Goal: Task Accomplishment & Management: Use online tool/utility

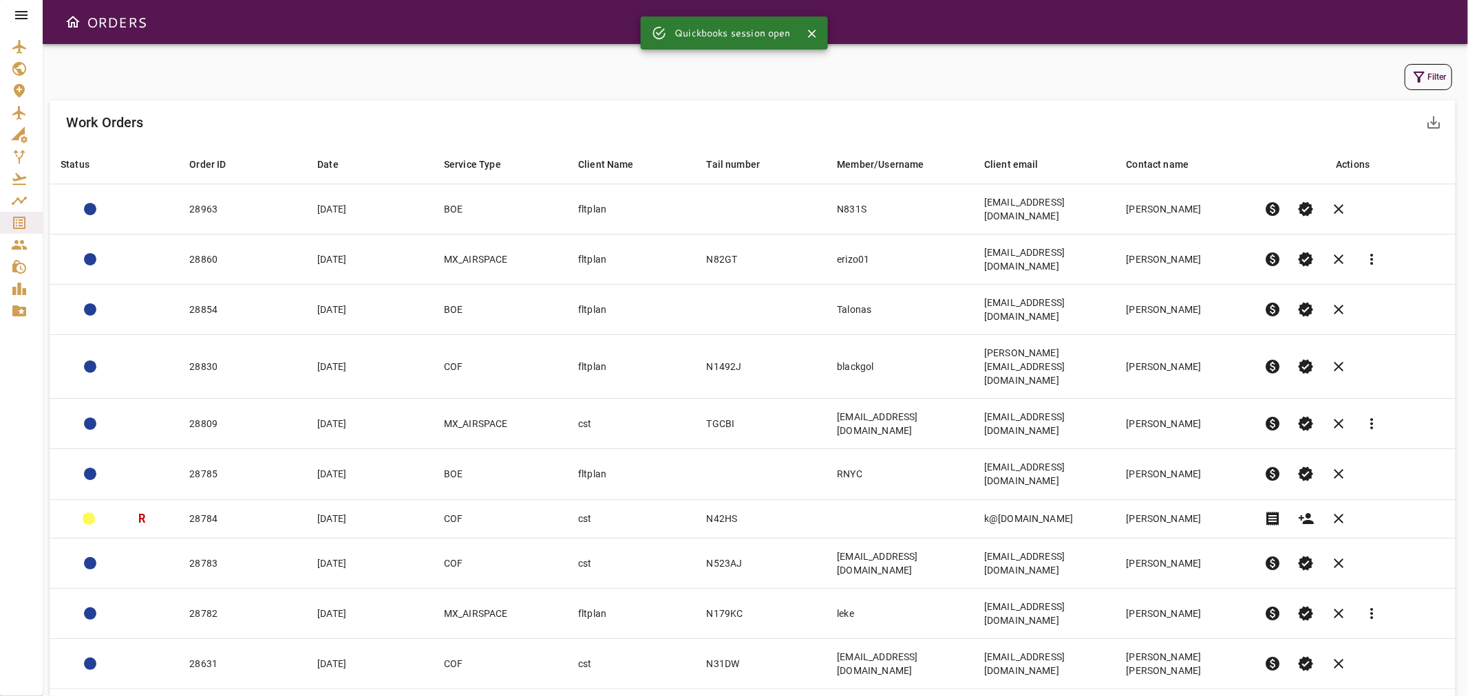
drag, startPoint x: 0, startPoint y: 389, endPoint x: 3, endPoint y: 383, distance: 7.1
click at [3, 383] on div at bounding box center [21, 348] width 43 height 696
click at [1415, 76] on icon "button" at bounding box center [1419, 77] width 17 height 17
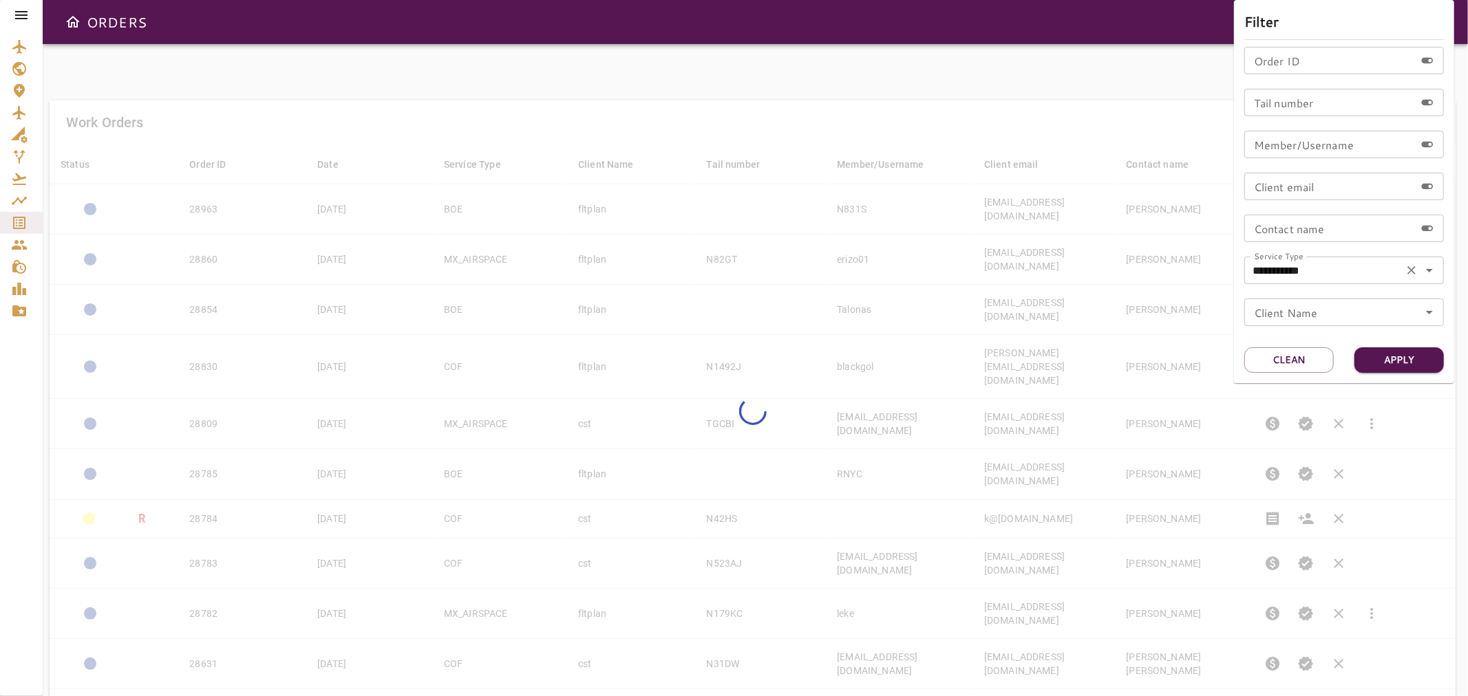
click at [1433, 272] on icon "Open" at bounding box center [1429, 270] width 17 height 17
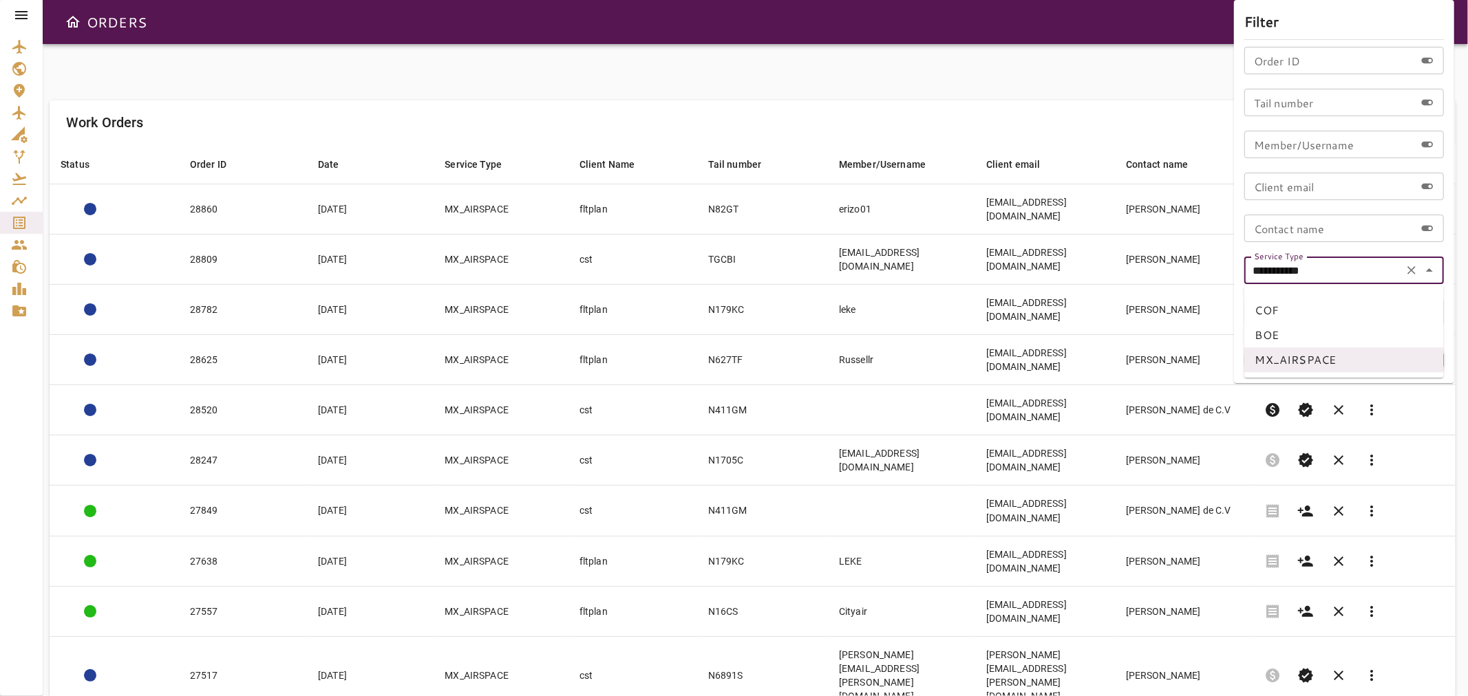
click at [1268, 313] on li "COF" at bounding box center [1344, 310] width 200 height 25
type input "***"
click at [1397, 362] on button "Apply" at bounding box center [1398, 359] width 89 height 25
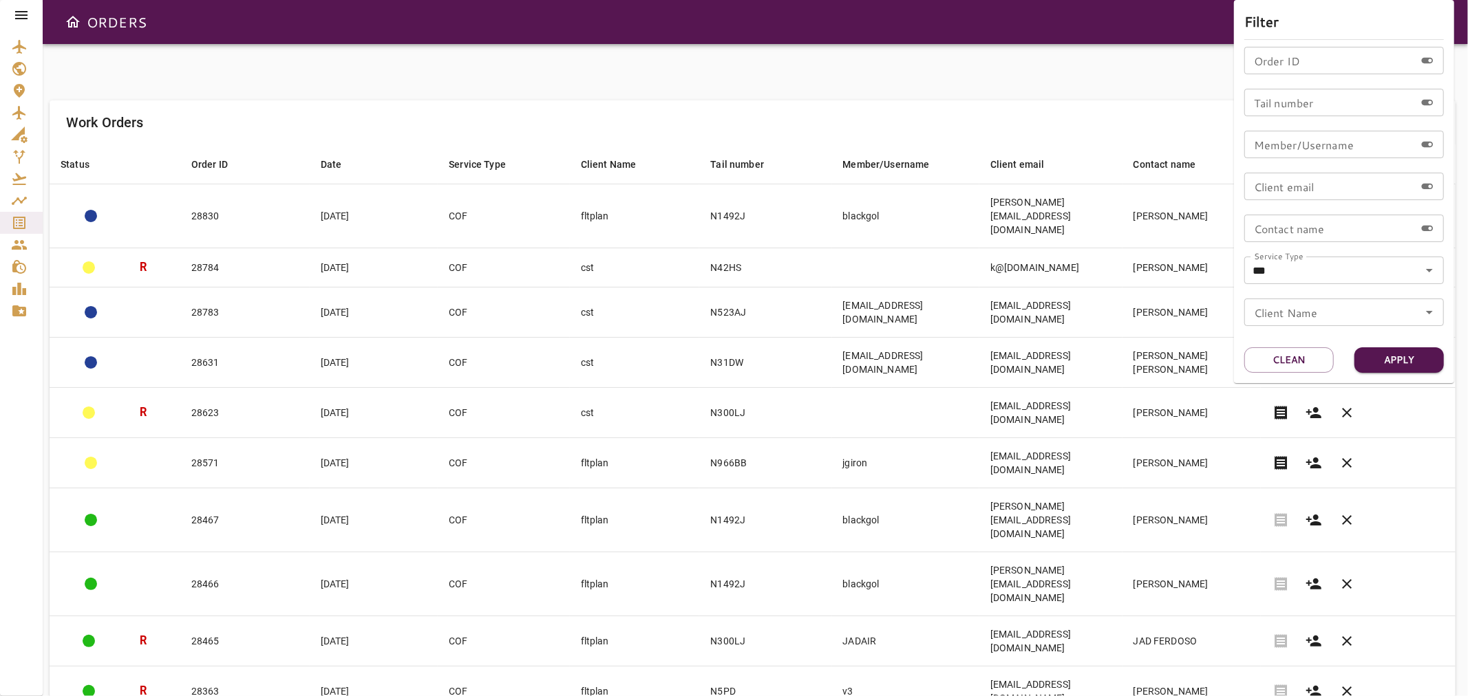
click at [769, 111] on div at bounding box center [734, 348] width 1468 height 696
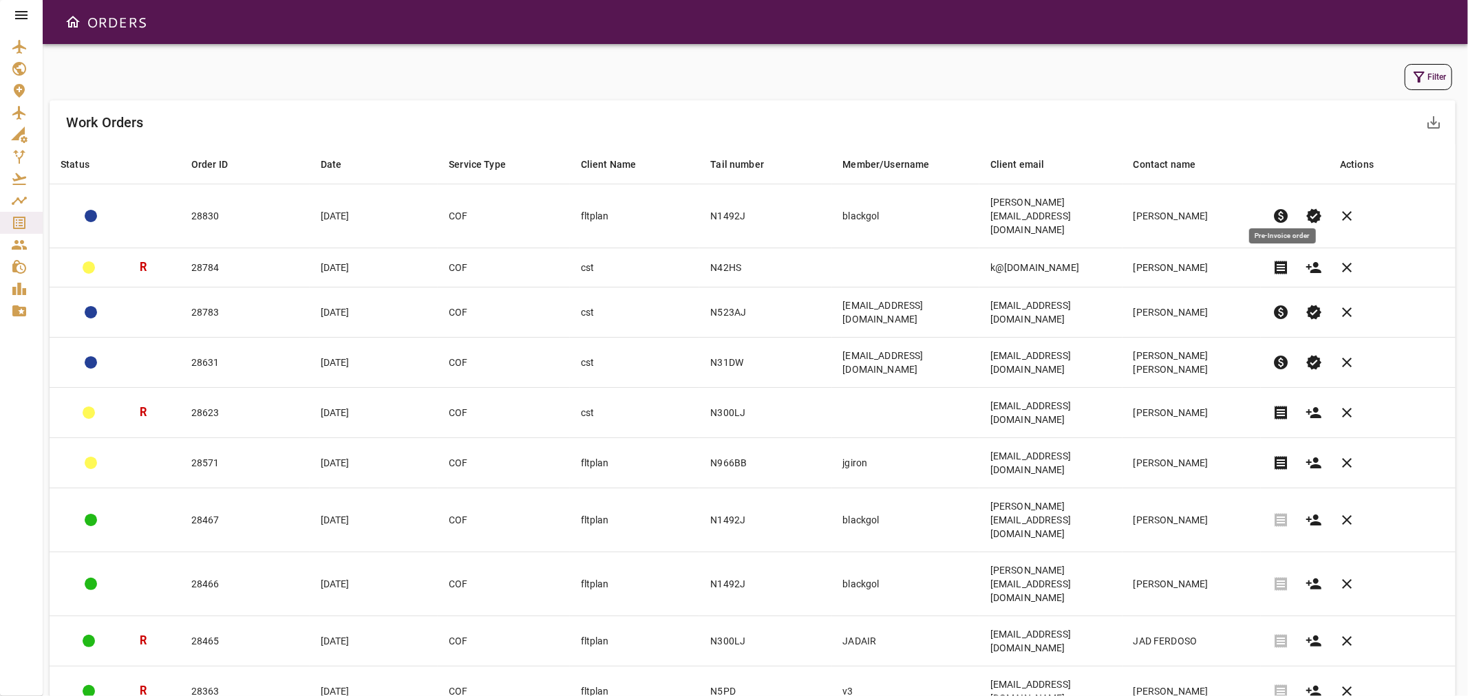
drag, startPoint x: 1283, startPoint y: 204, endPoint x: 871, endPoint y: 103, distance: 424.2
click at [1283, 208] on span "paid" at bounding box center [1280, 216] width 17 height 17
click at [798, 31] on icon "Close" at bounding box center [798, 34] width 14 height 14
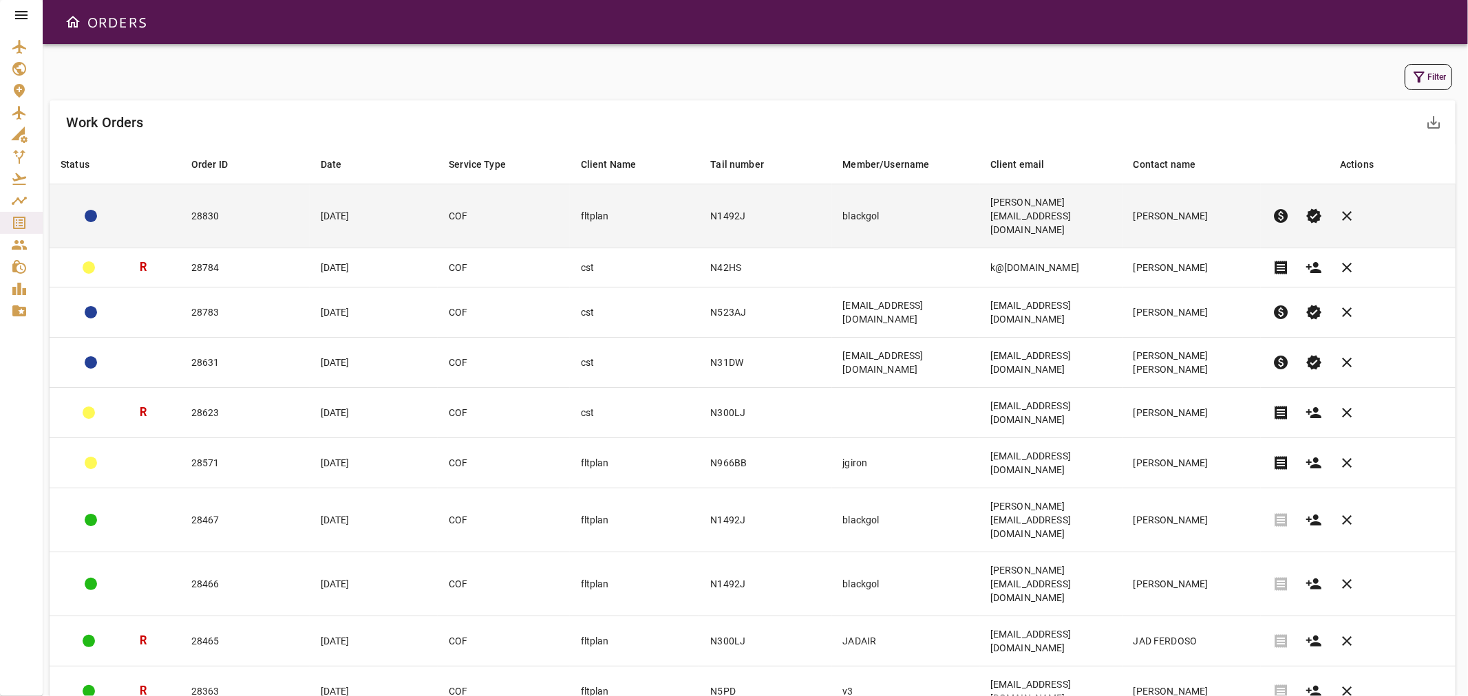
click at [650, 195] on td "fltplan" at bounding box center [635, 216] width 130 height 64
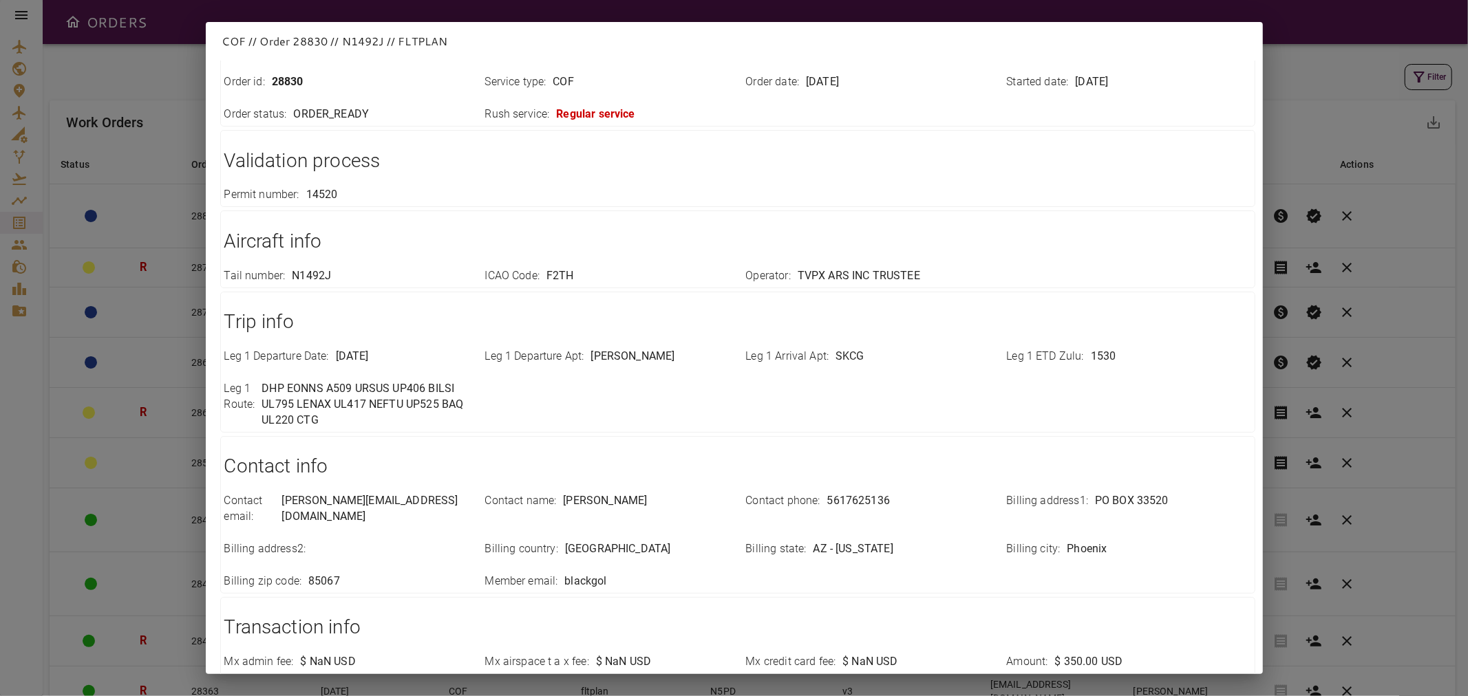
scroll to position [270, 0]
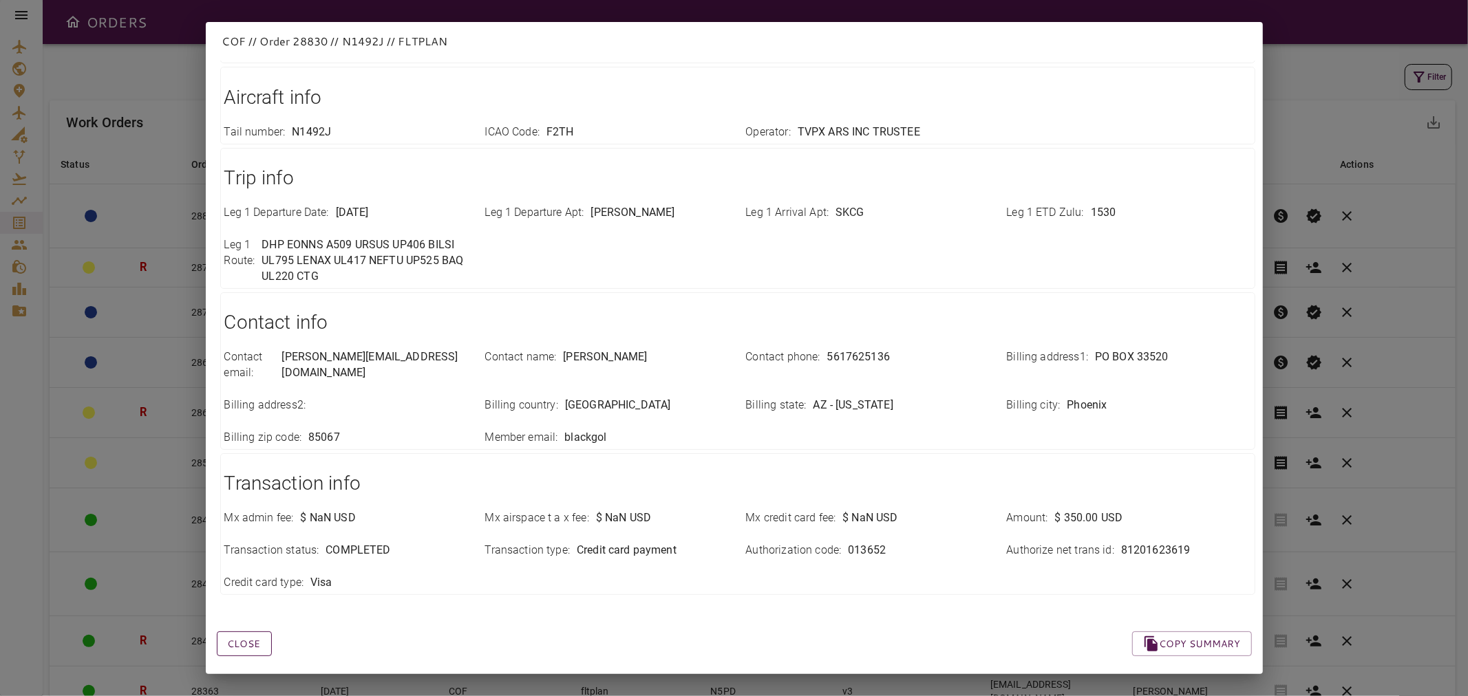
click at [255, 641] on button "Close" at bounding box center [244, 644] width 55 height 25
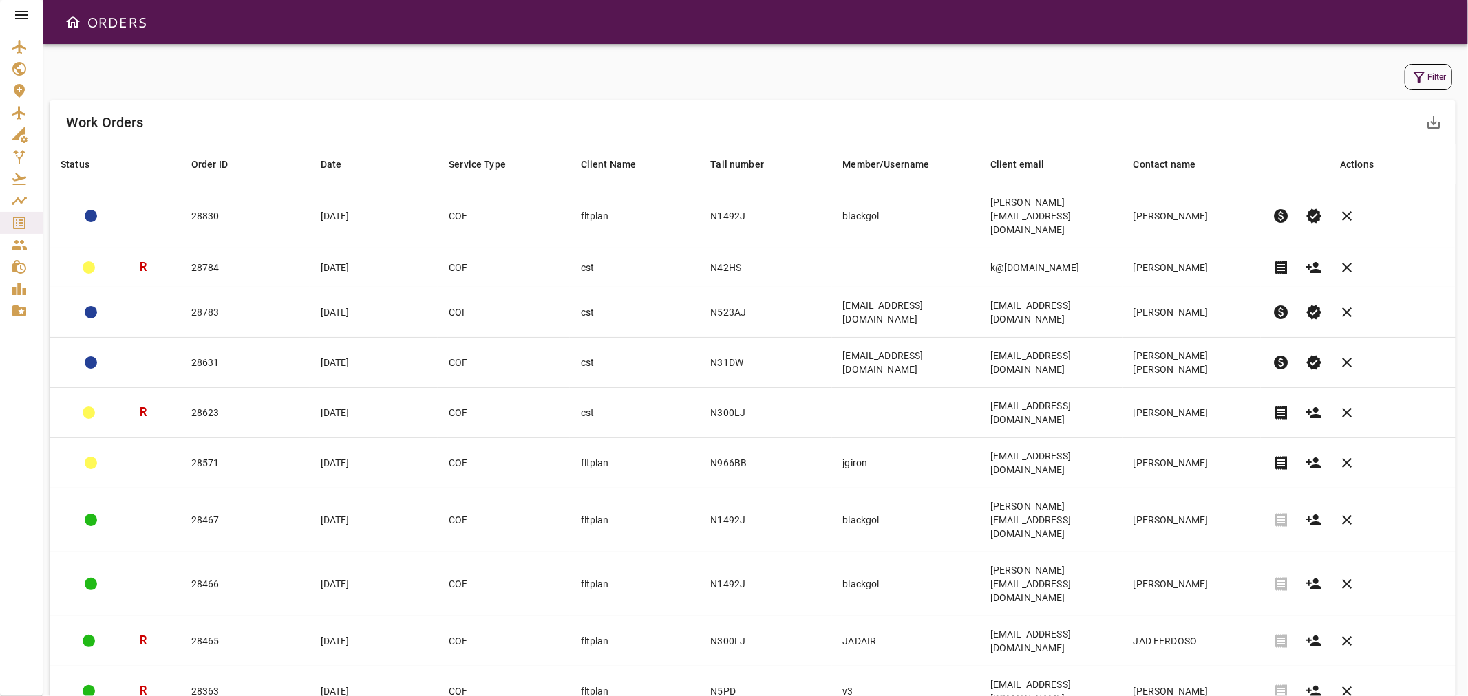
click at [1418, 69] on icon "button" at bounding box center [1419, 77] width 17 height 17
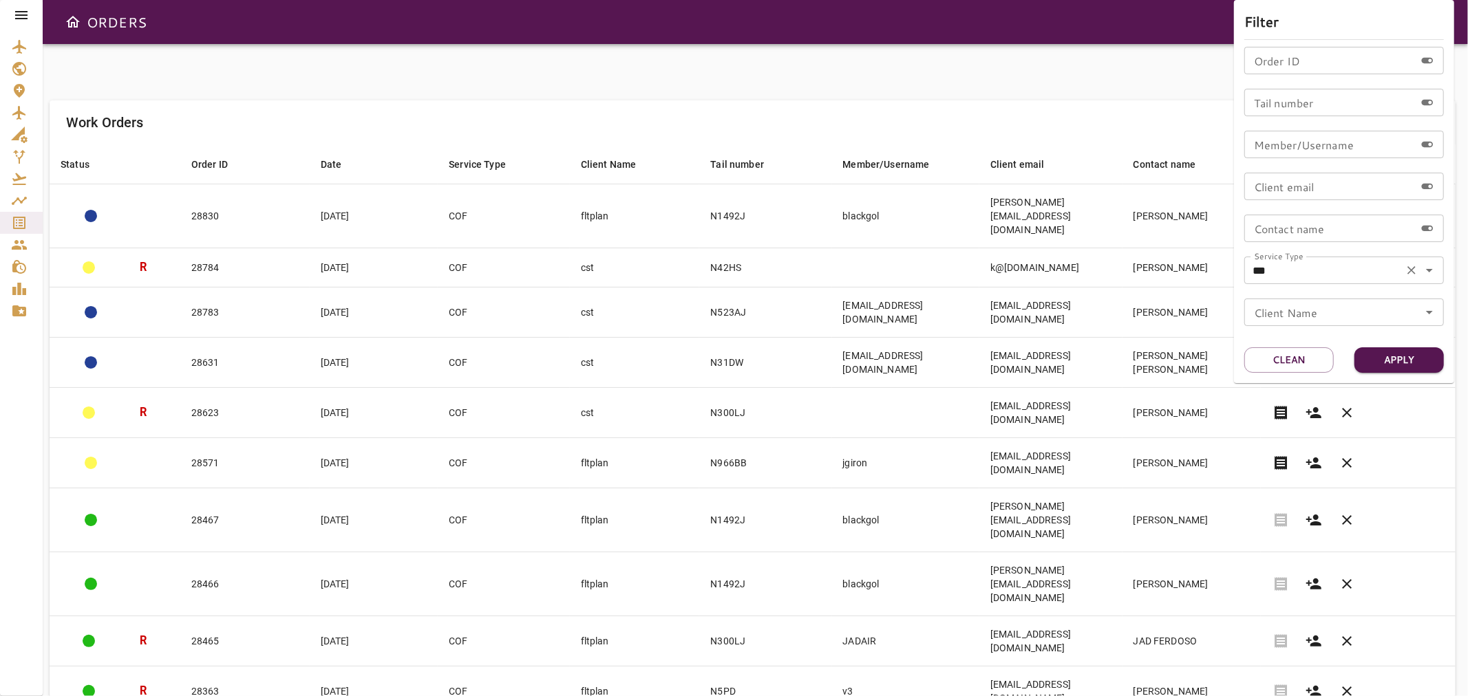
click at [1424, 266] on icon "Open" at bounding box center [1429, 270] width 17 height 17
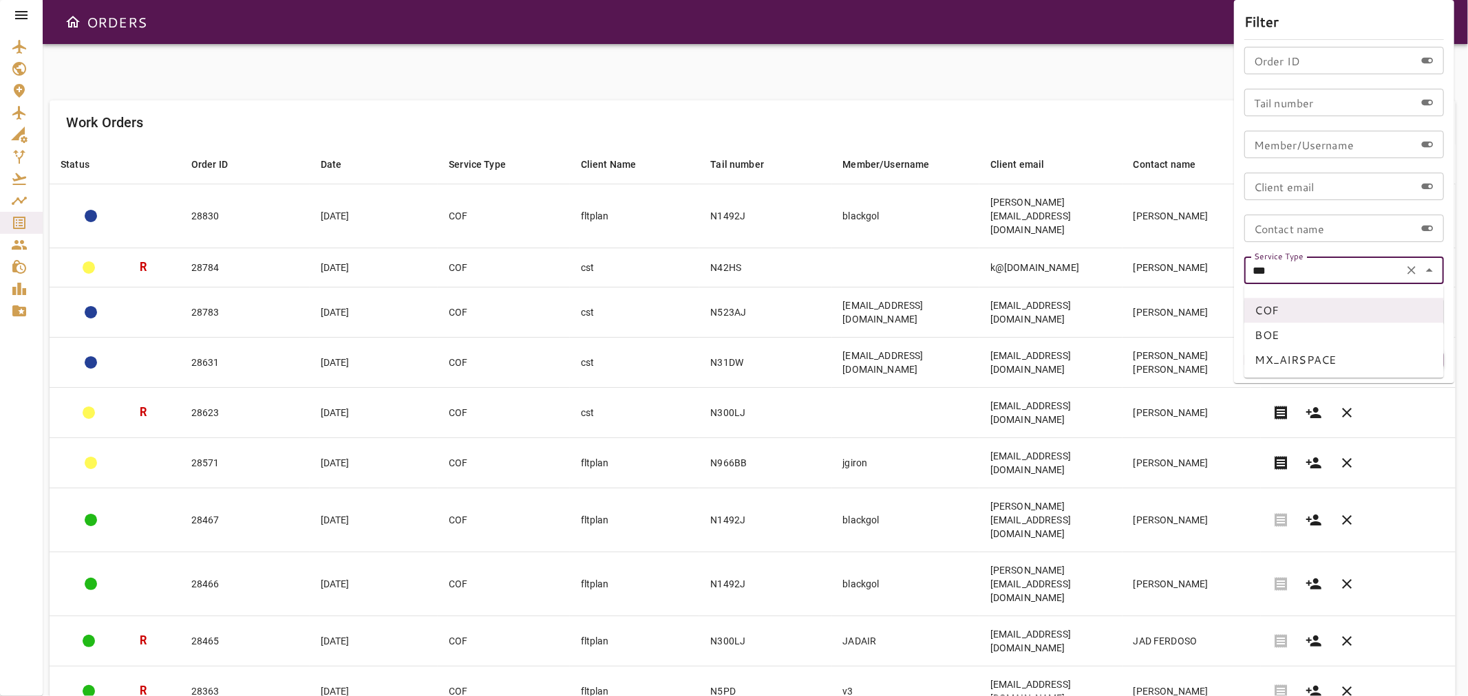
click at [1323, 347] on ul "COF BOE MX_AIRSPACE" at bounding box center [1344, 331] width 200 height 94
click at [1322, 352] on li "MX_AIRSPACE" at bounding box center [1344, 359] width 200 height 25
type input "**********"
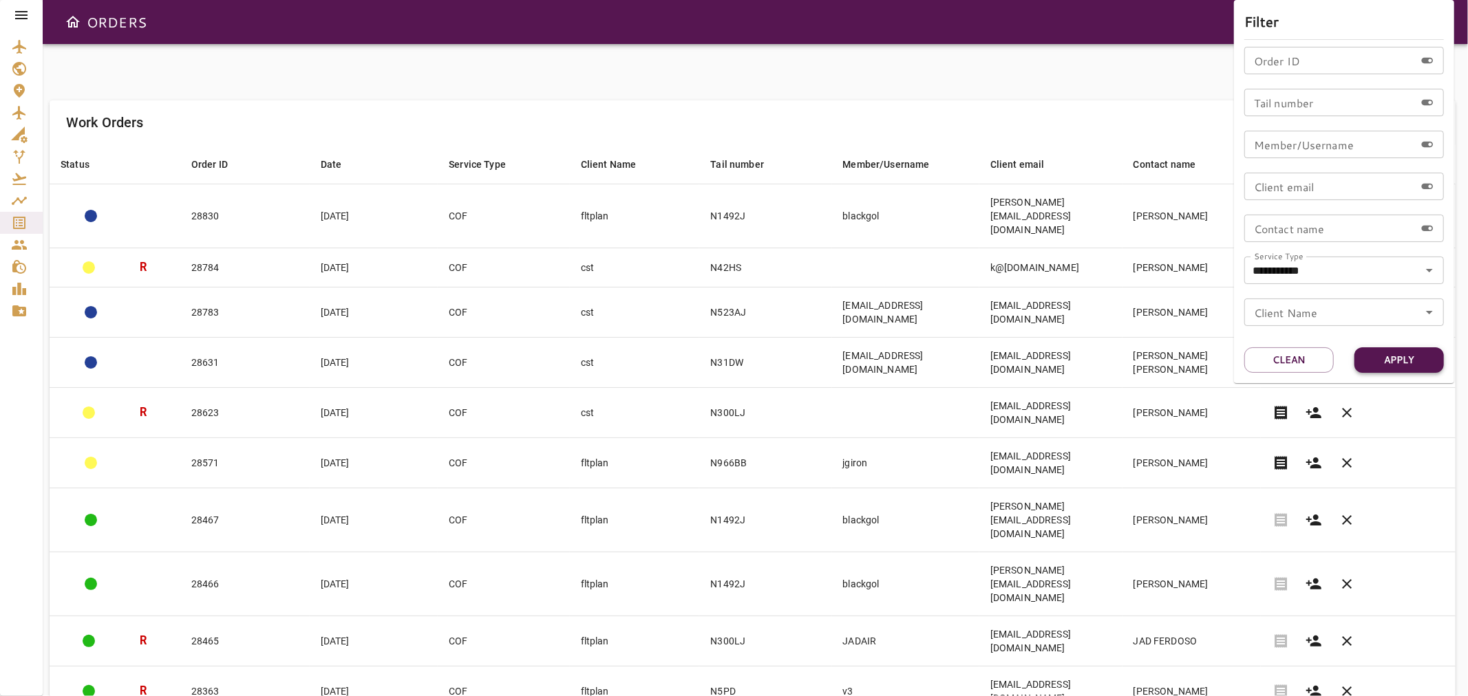
click at [1383, 356] on button "Apply" at bounding box center [1398, 359] width 89 height 25
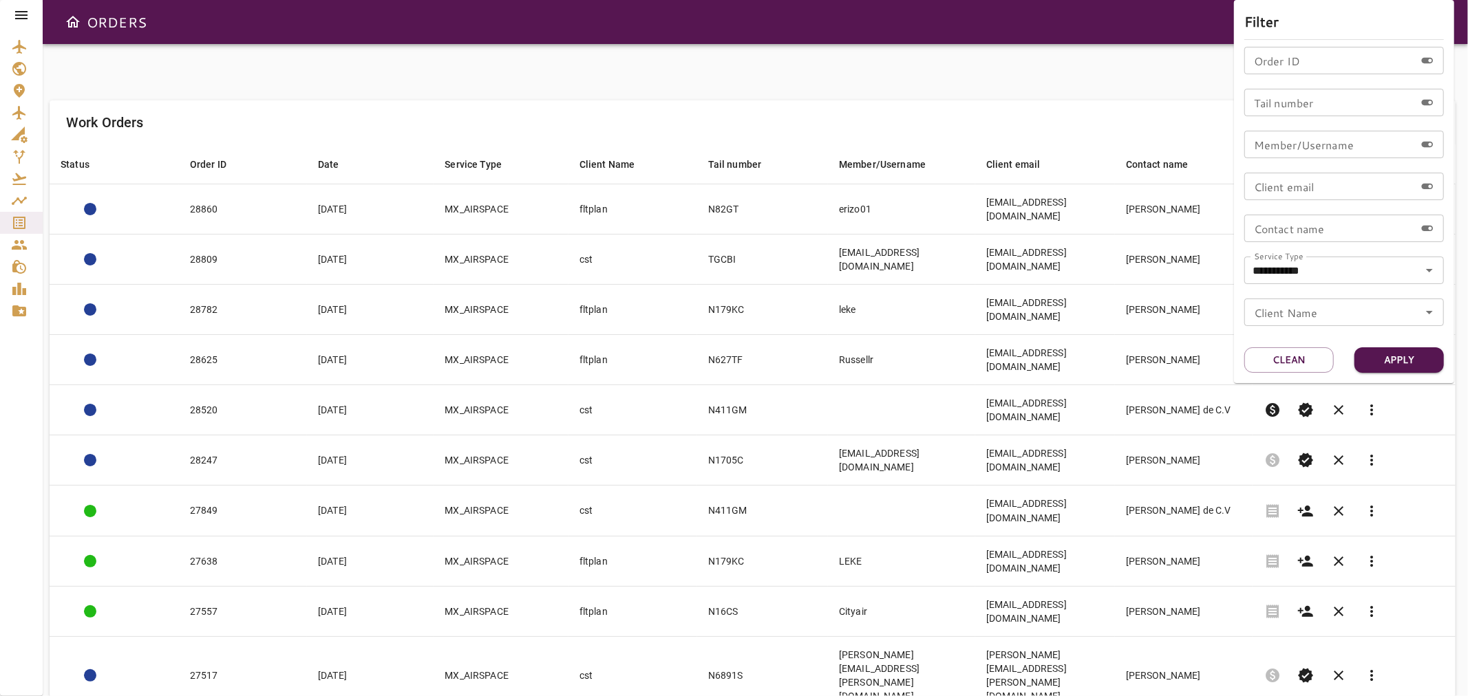
click at [924, 18] on div at bounding box center [734, 348] width 1468 height 696
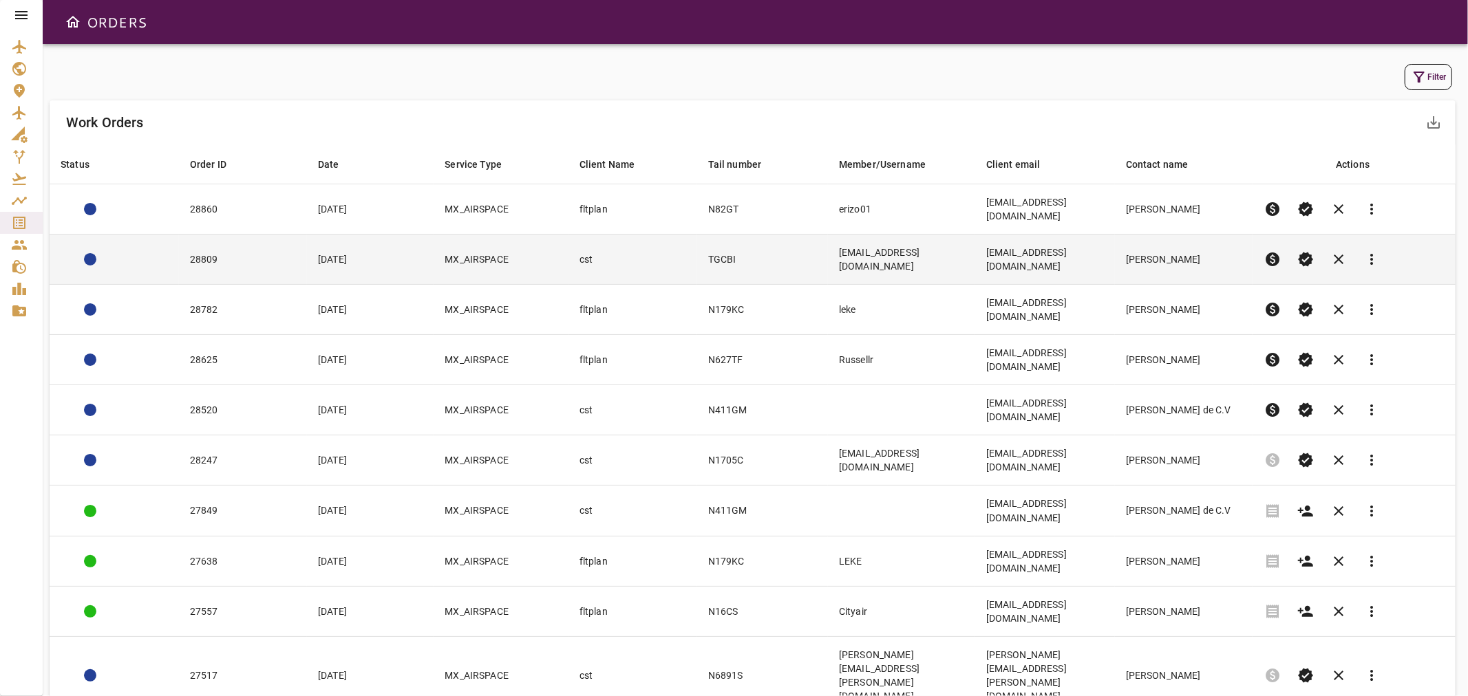
click at [886, 246] on td "[EMAIL_ADDRESS][DOMAIN_NAME]" at bounding box center [901, 260] width 147 height 50
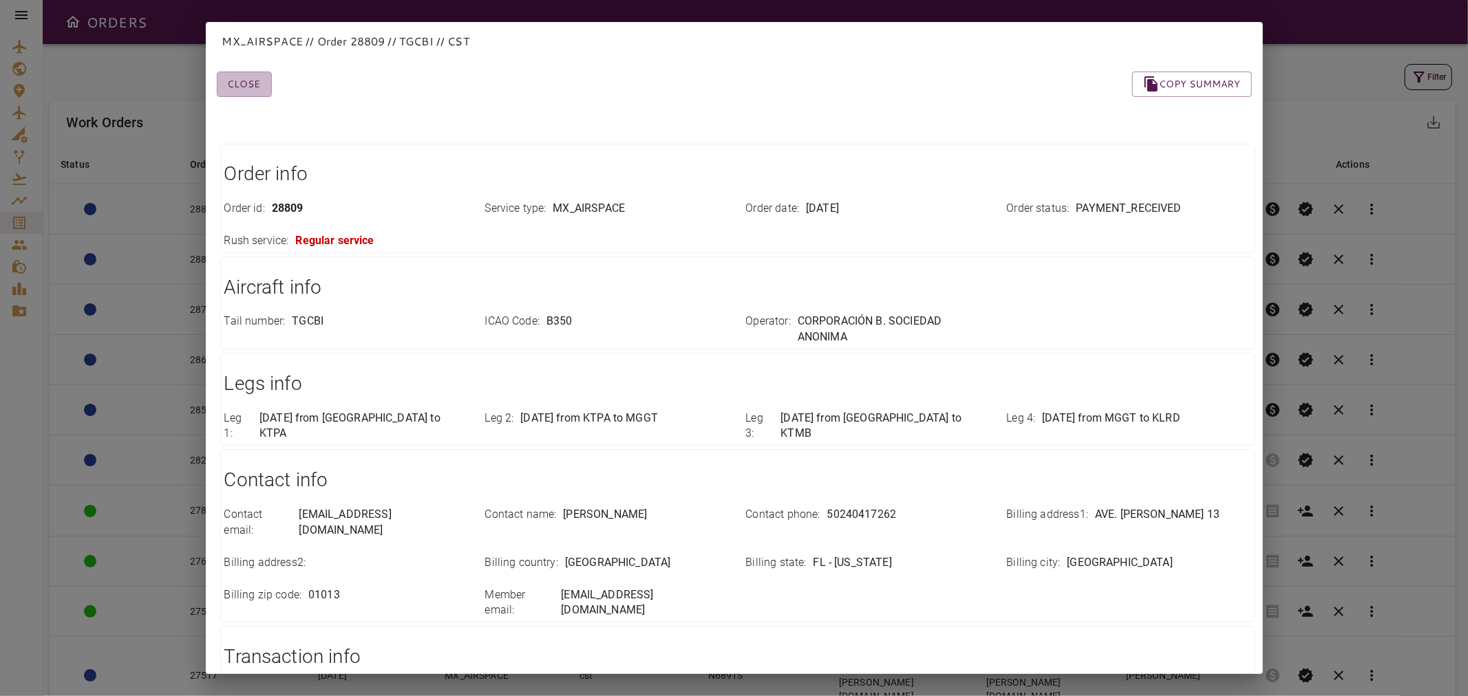
drag, startPoint x: 231, startPoint y: 84, endPoint x: 303, endPoint y: 141, distance: 92.1
click at [235, 83] on button "Close" at bounding box center [244, 84] width 55 height 25
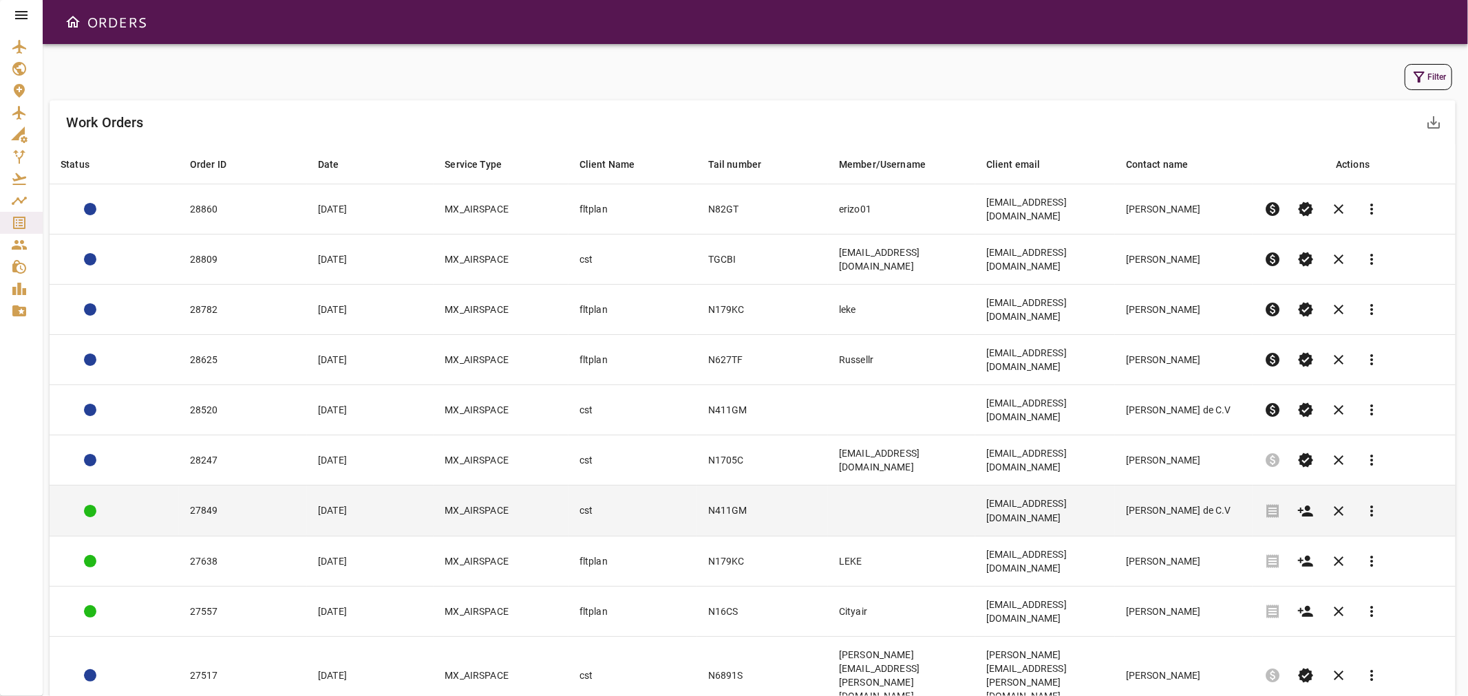
click at [595, 486] on td "cst" at bounding box center [632, 511] width 129 height 50
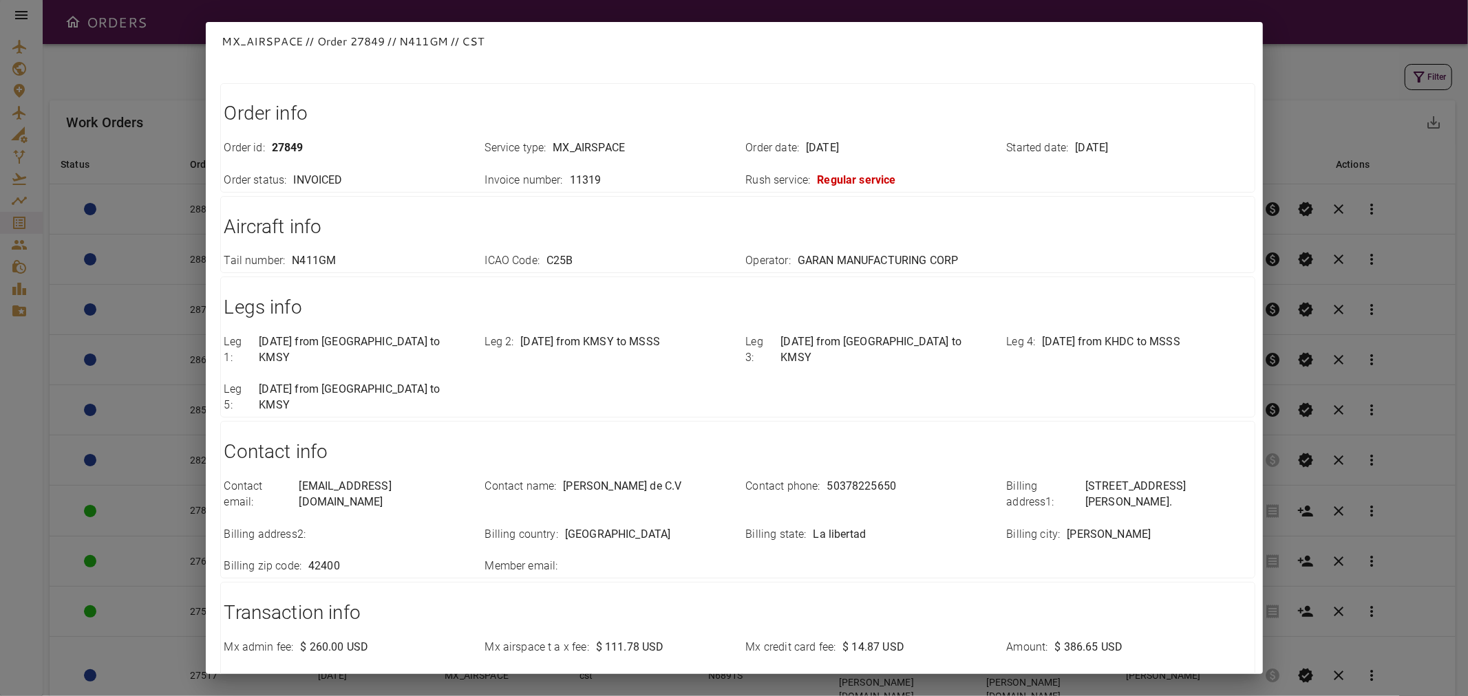
scroll to position [0, 0]
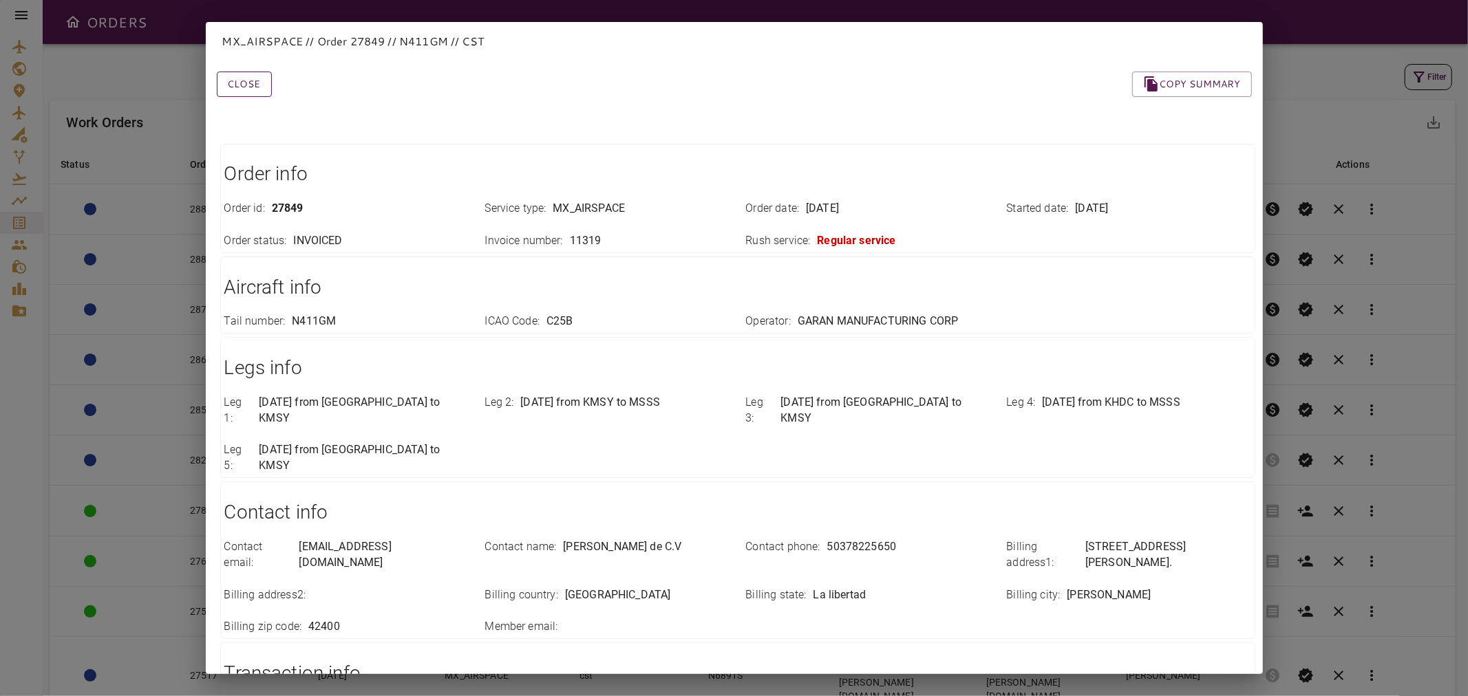
click at [252, 92] on button "Close" at bounding box center [244, 84] width 55 height 25
